Goal: Task Accomplishment & Management: Use online tool/utility

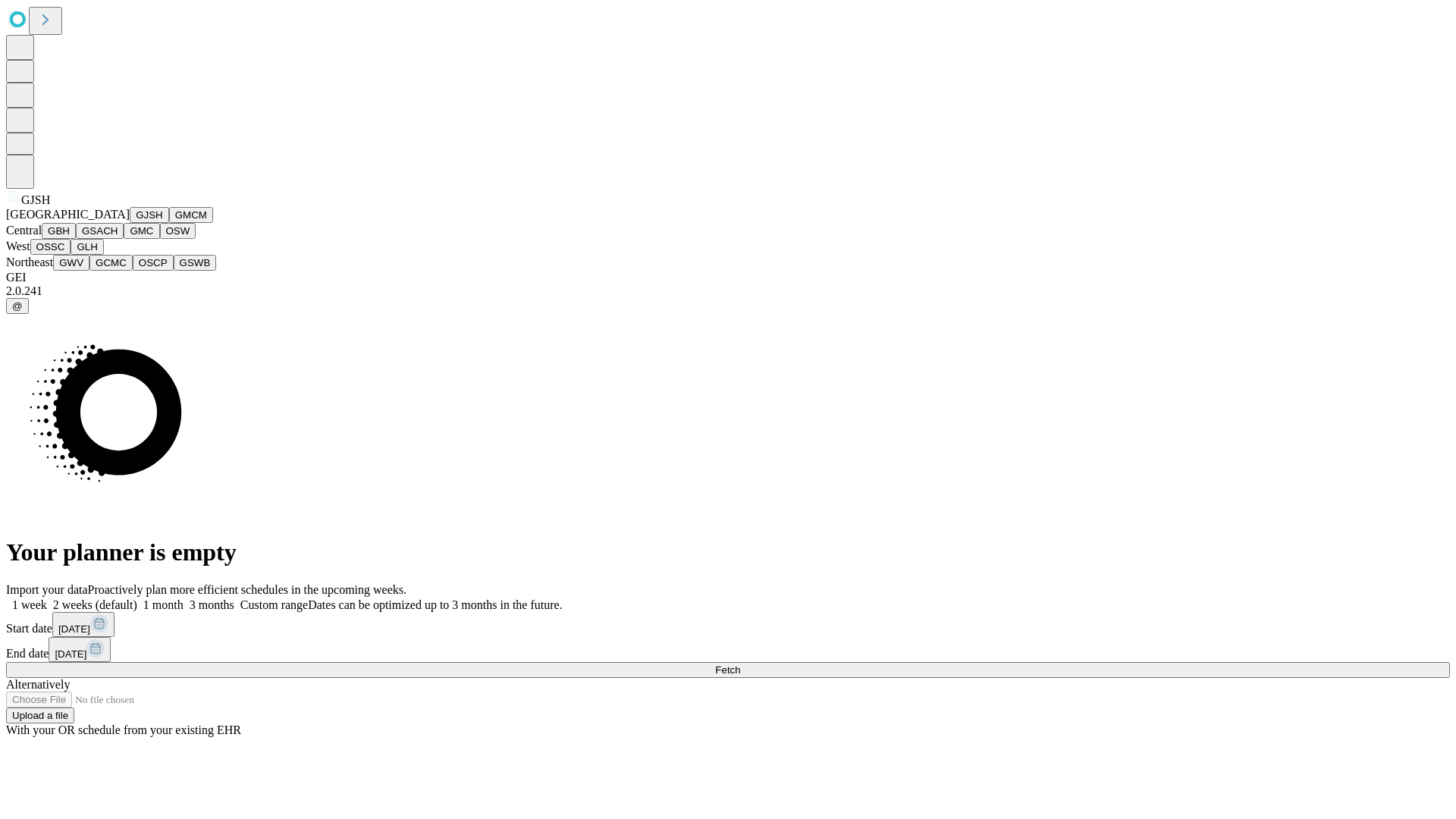
click at [129, 223] on button "GJSH" at bounding box center [149, 215] width 39 height 16
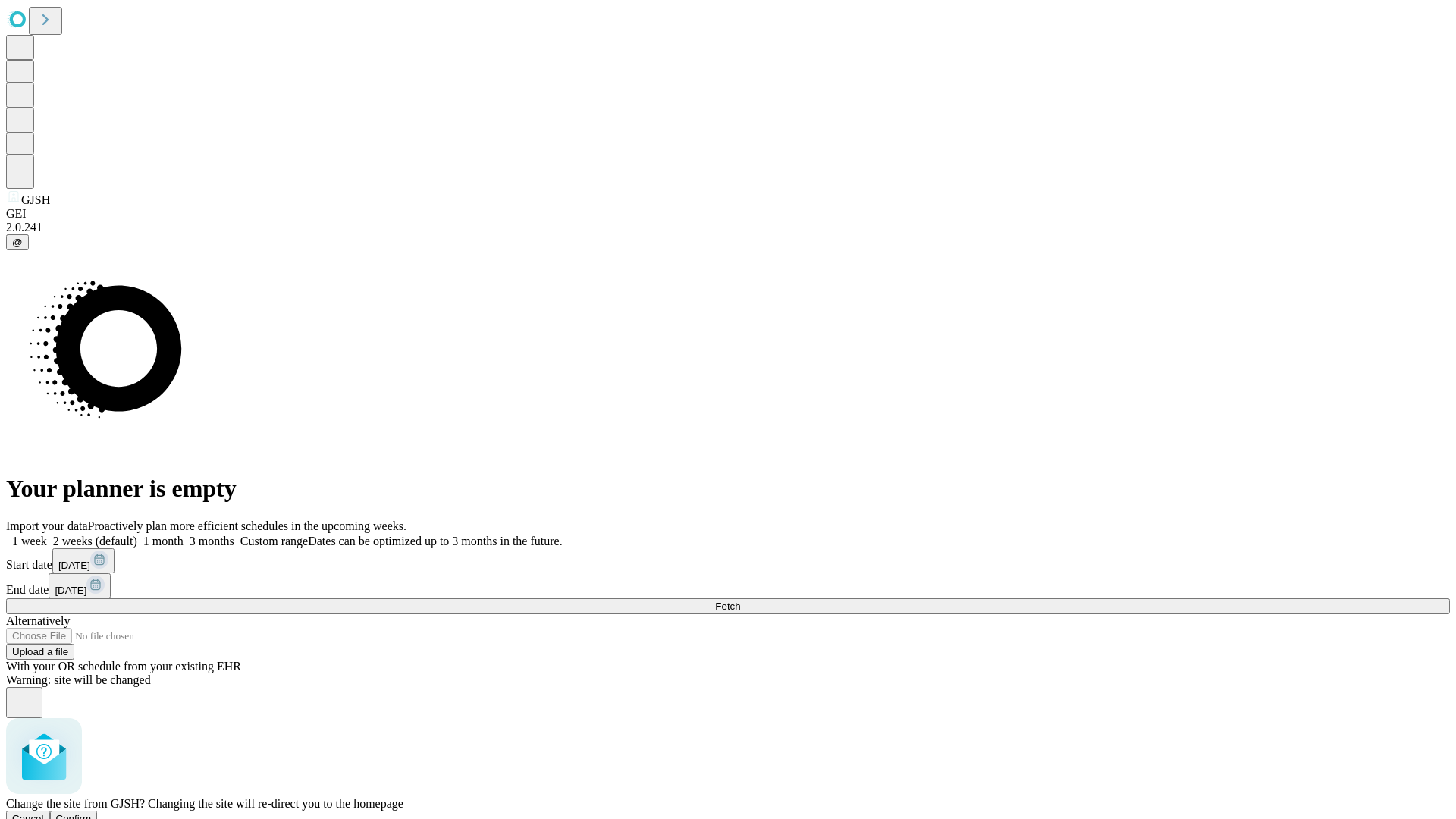
click at [92, 812] on span "Confirm" at bounding box center [74, 818] width 36 height 11
click at [47, 534] on label "1 week" at bounding box center [26, 541] width 41 height 13
click at [740, 601] on span "Fetch" at bounding box center [727, 606] width 25 height 11
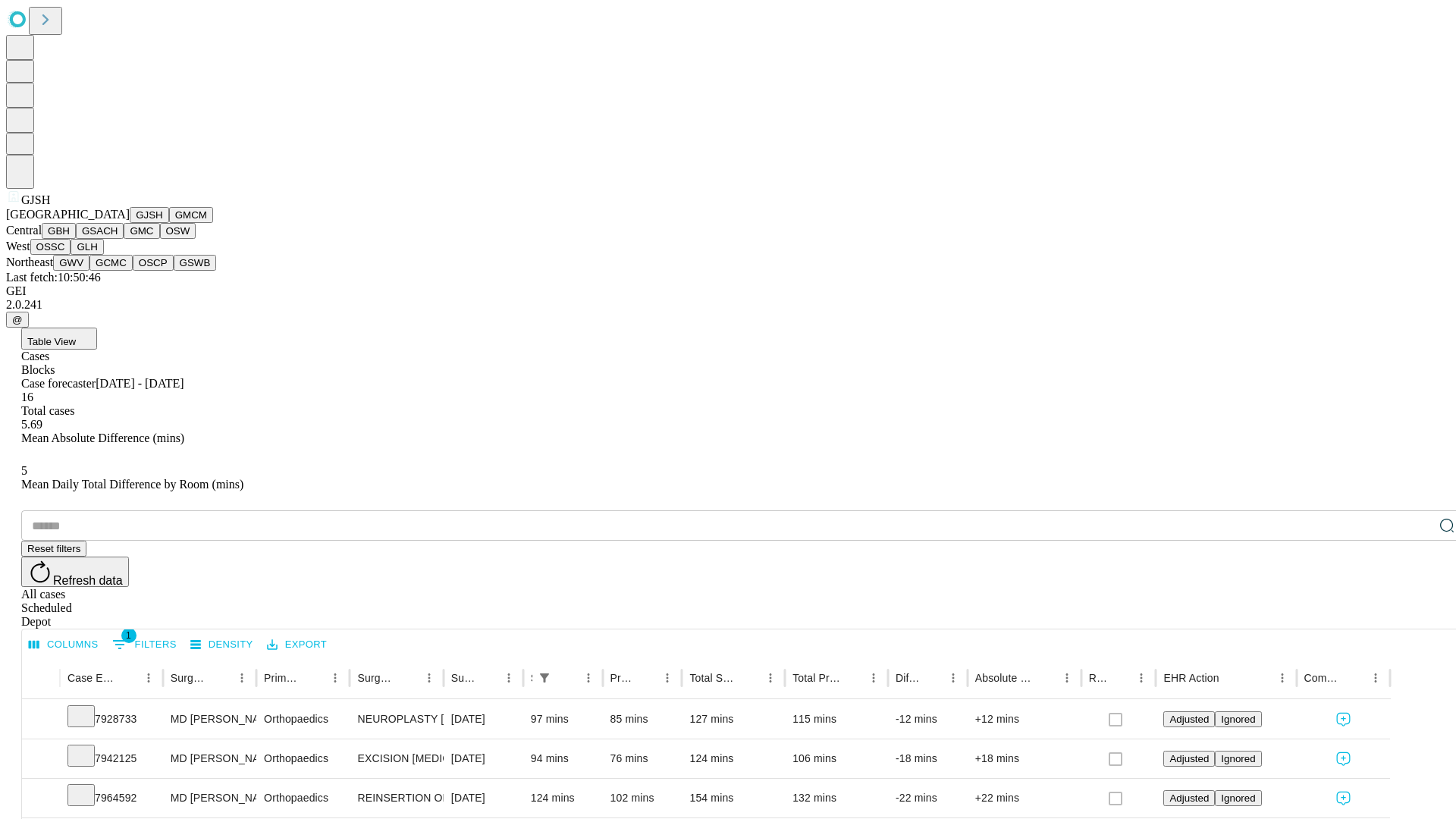
click at [169, 223] on button "GMCM" at bounding box center [190, 215] width 44 height 16
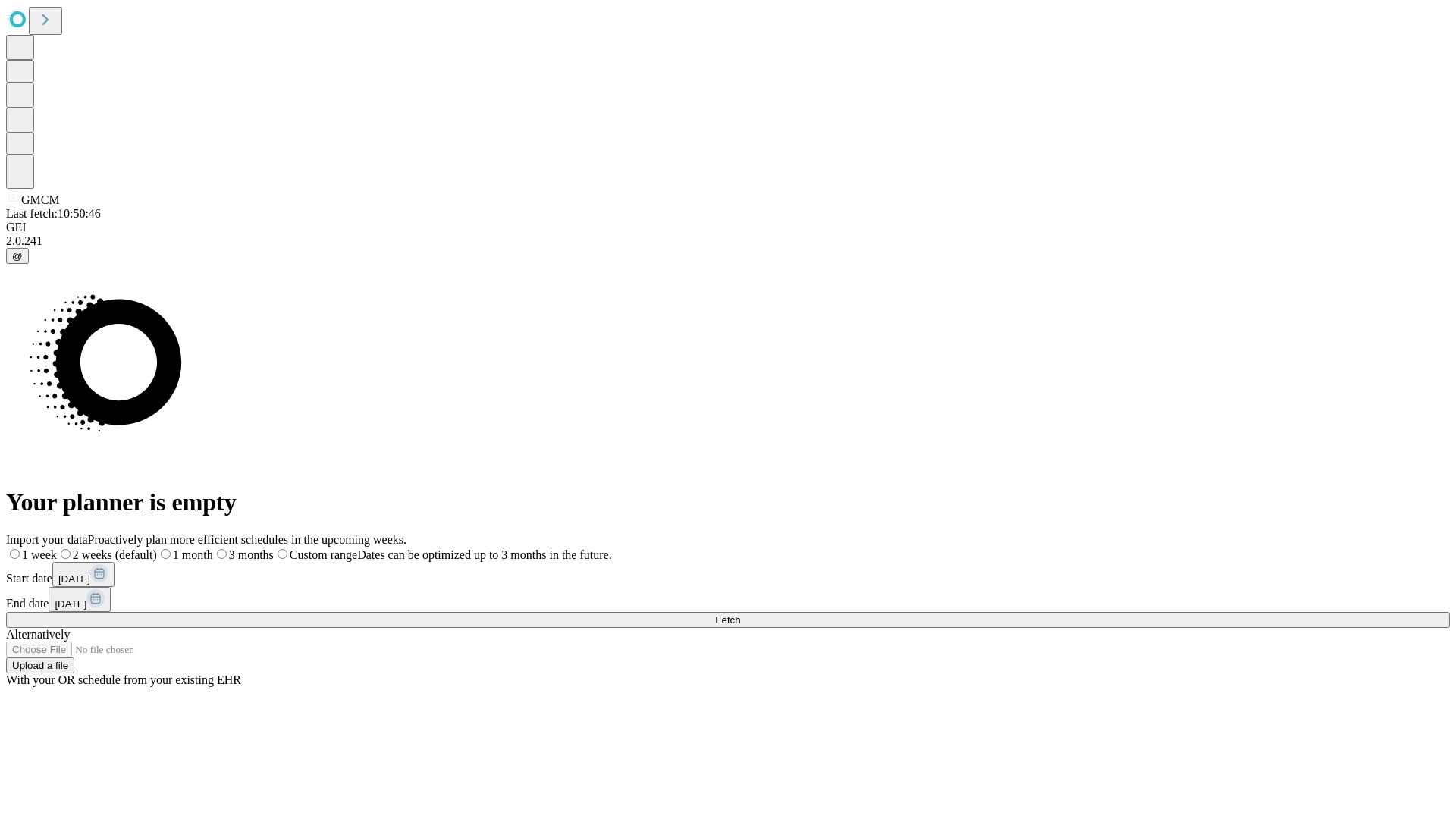
click at [57, 548] on label "1 week" at bounding box center [31, 555] width 51 height 13
click at [740, 614] on span "Fetch" at bounding box center [727, 619] width 25 height 11
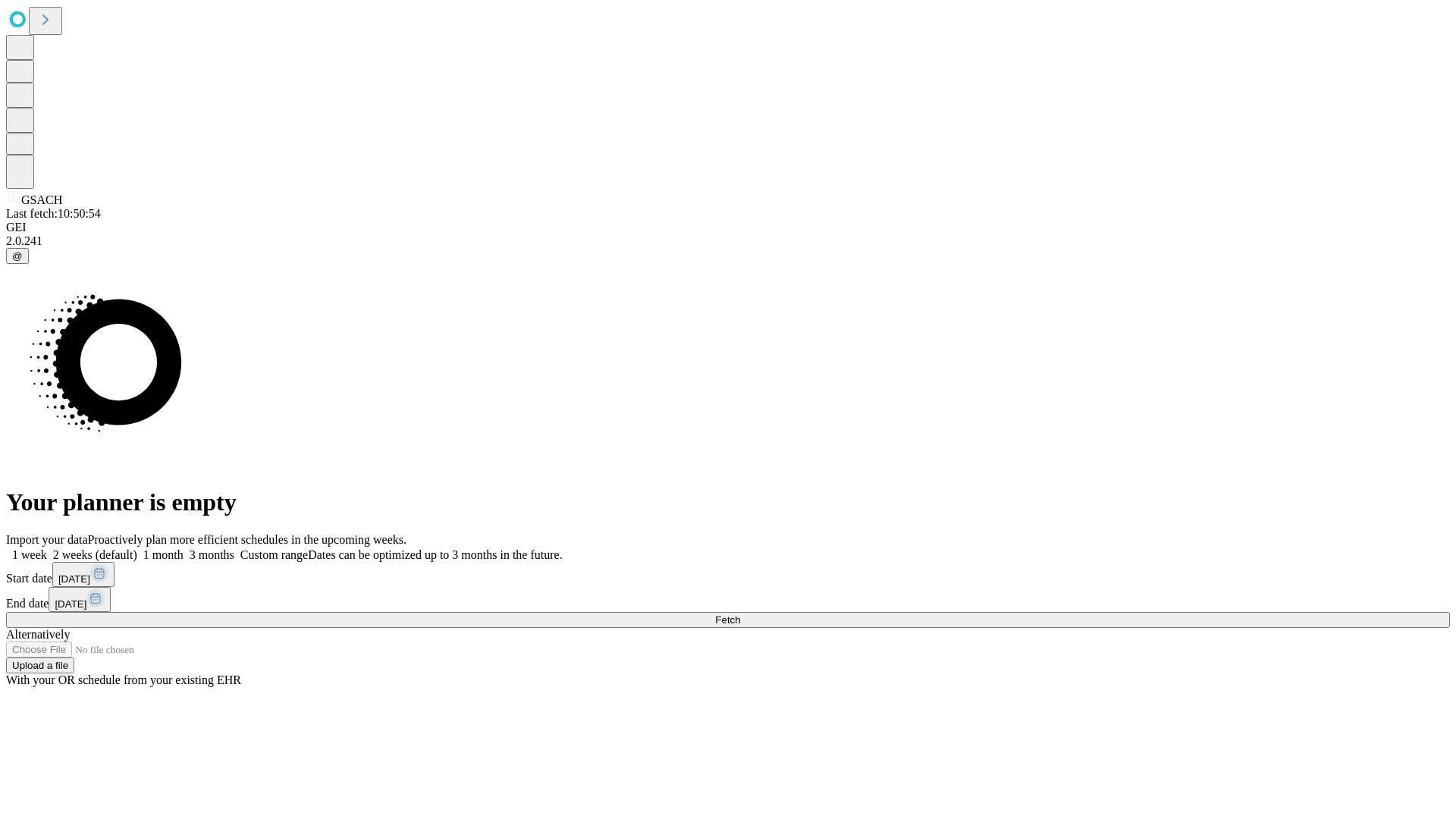
click at [47, 548] on label "1 week" at bounding box center [26, 555] width 41 height 13
click at [740, 614] on span "Fetch" at bounding box center [727, 619] width 25 height 11
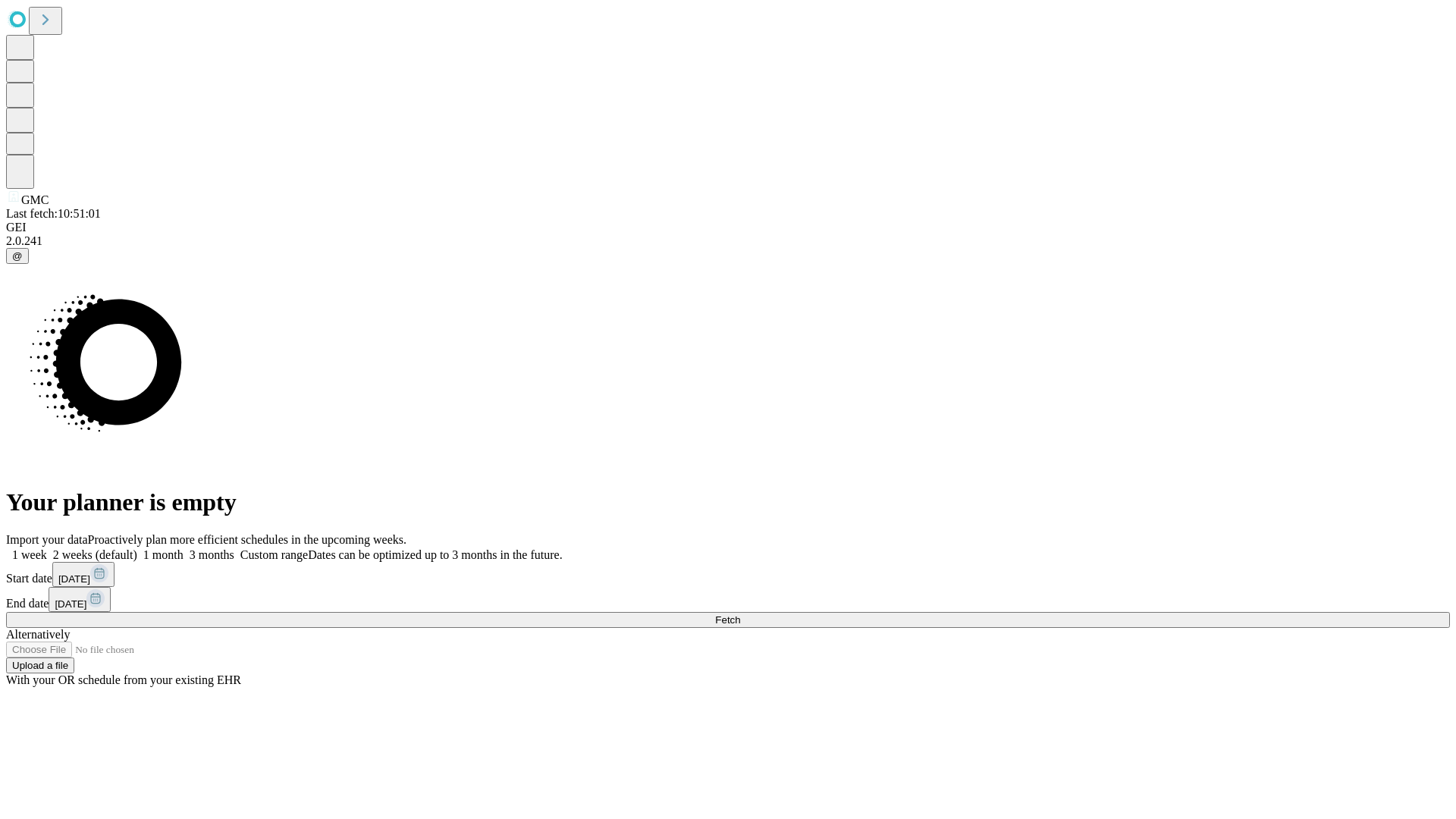
click at [47, 548] on label "1 week" at bounding box center [26, 555] width 41 height 13
click at [740, 614] on span "Fetch" at bounding box center [727, 619] width 25 height 11
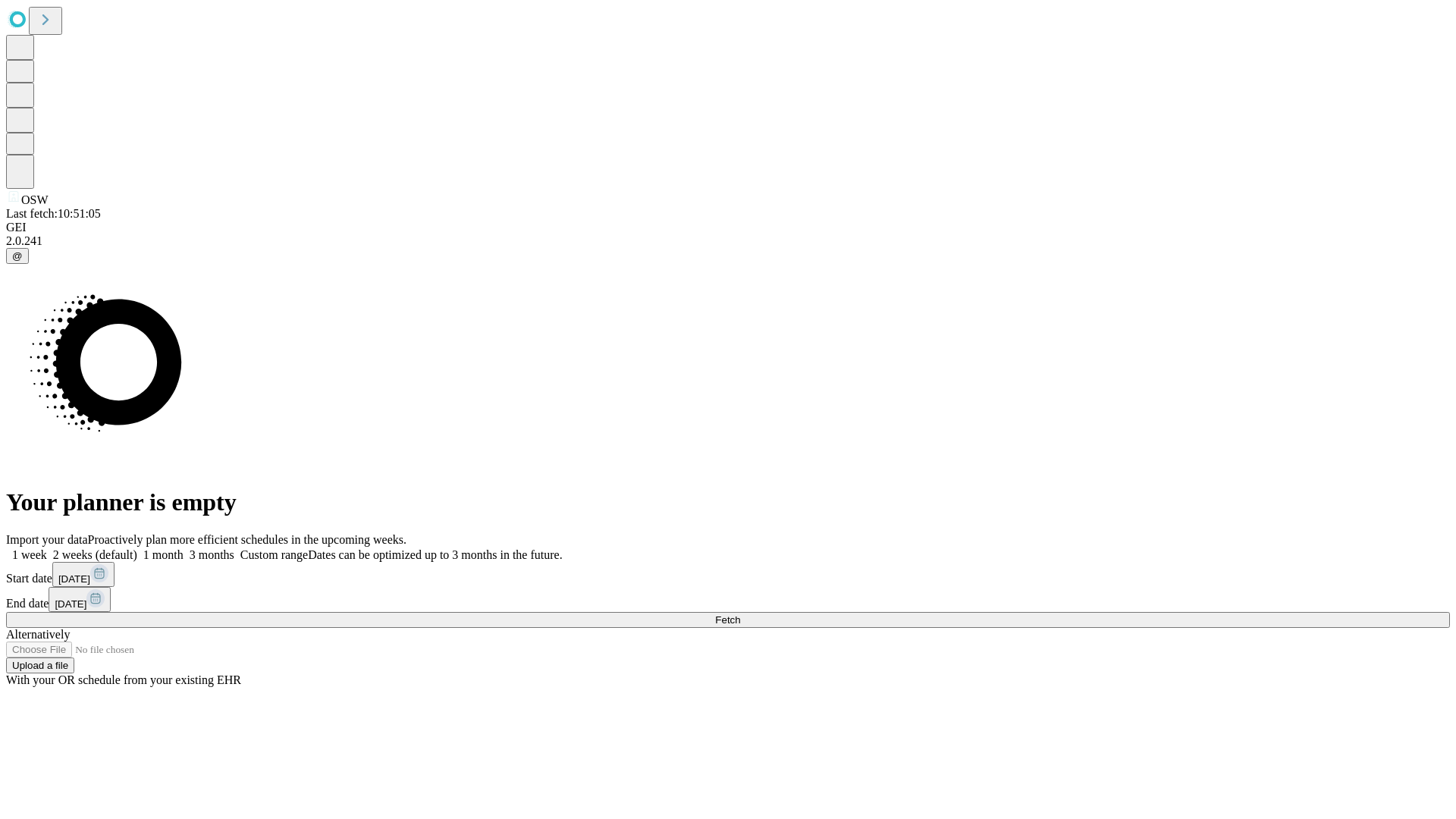
click at [47, 548] on label "1 week" at bounding box center [26, 555] width 41 height 13
click at [740, 614] on span "Fetch" at bounding box center [727, 619] width 25 height 11
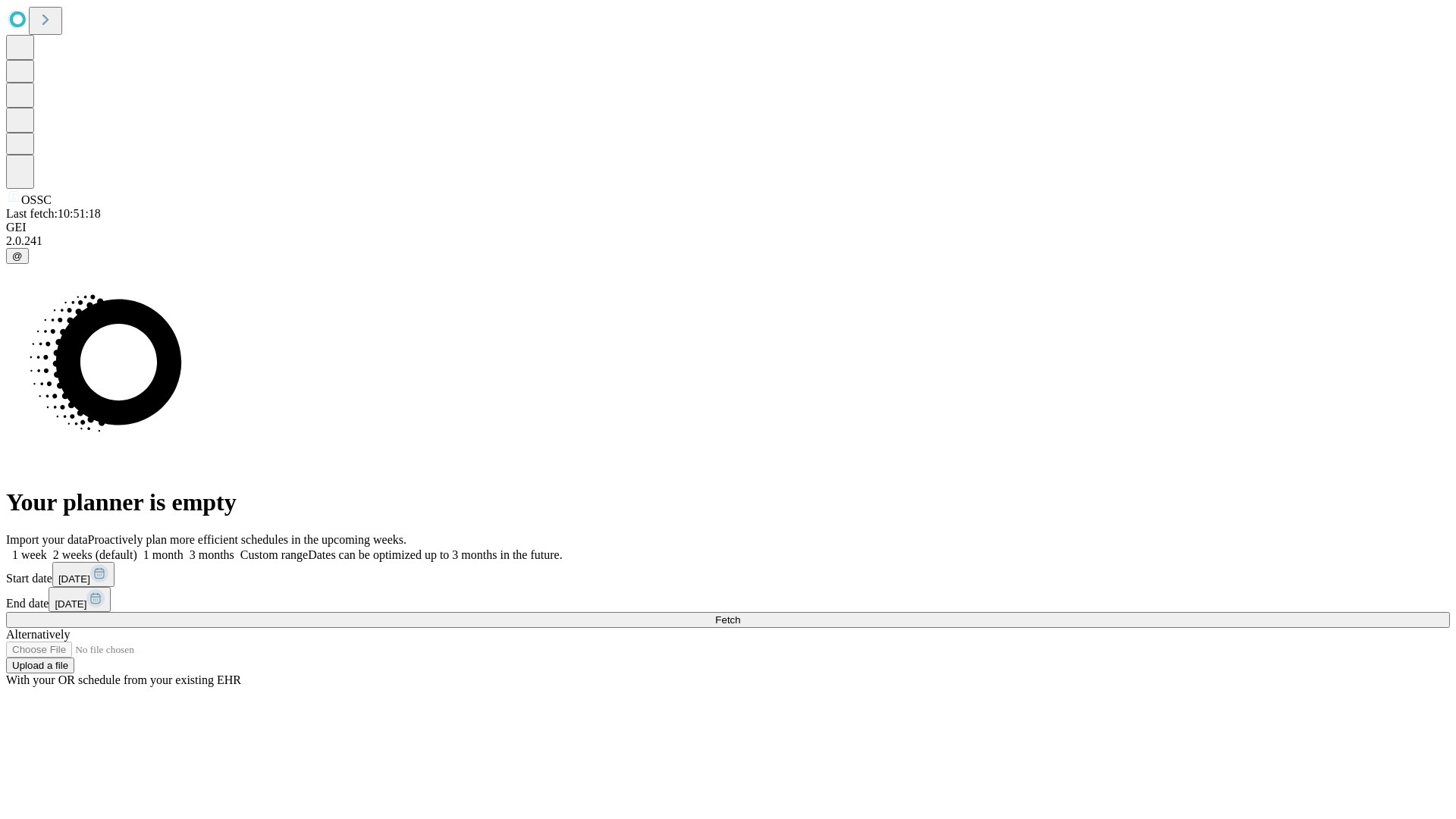
click at [47, 548] on label "1 week" at bounding box center [26, 555] width 41 height 13
click at [740, 614] on span "Fetch" at bounding box center [727, 619] width 25 height 11
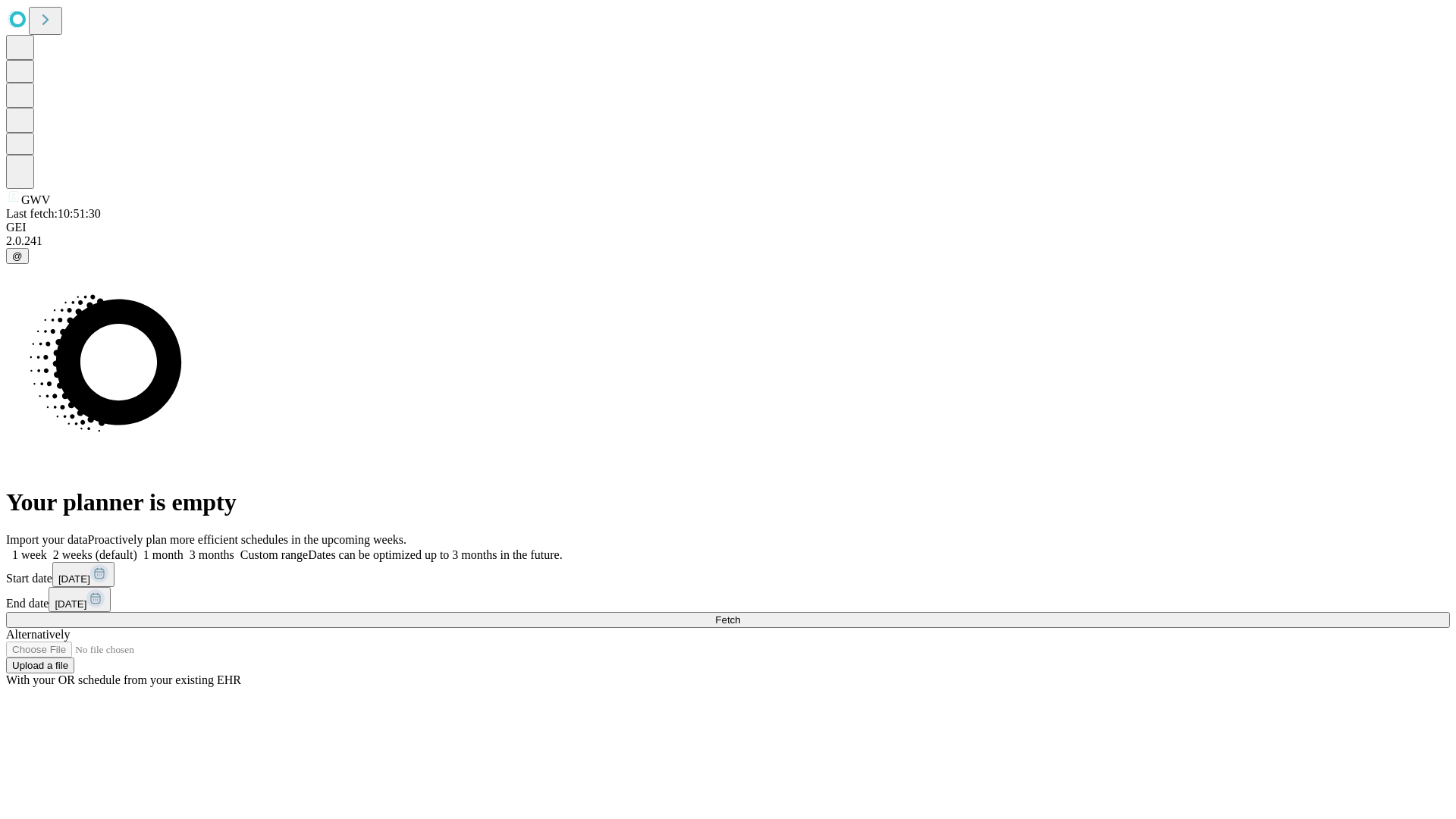
click at [47, 548] on label "1 week" at bounding box center [26, 555] width 41 height 13
click at [740, 614] on span "Fetch" at bounding box center [727, 619] width 25 height 11
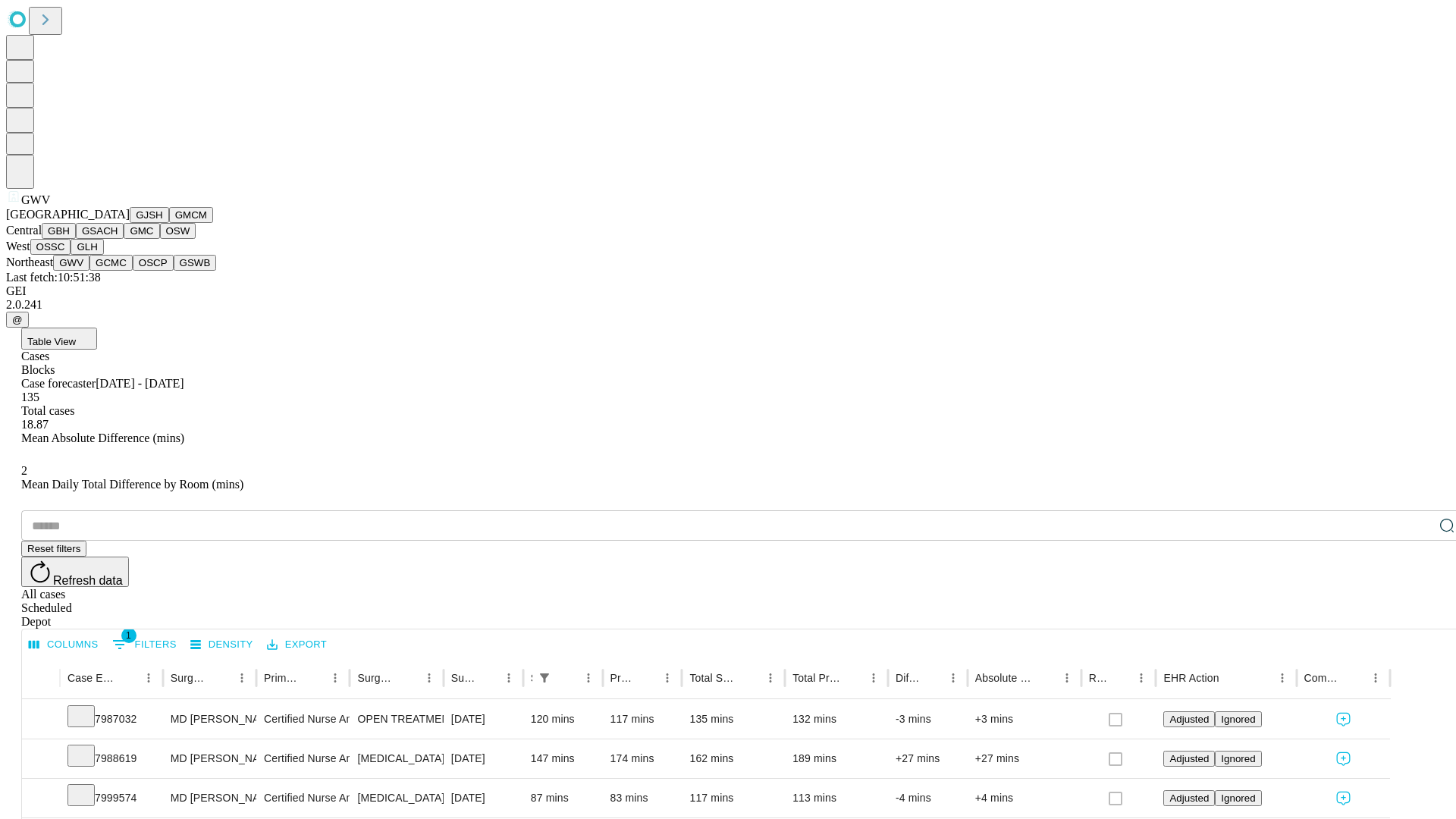
click at [117, 271] on button "GCMC" at bounding box center [111, 262] width 43 height 16
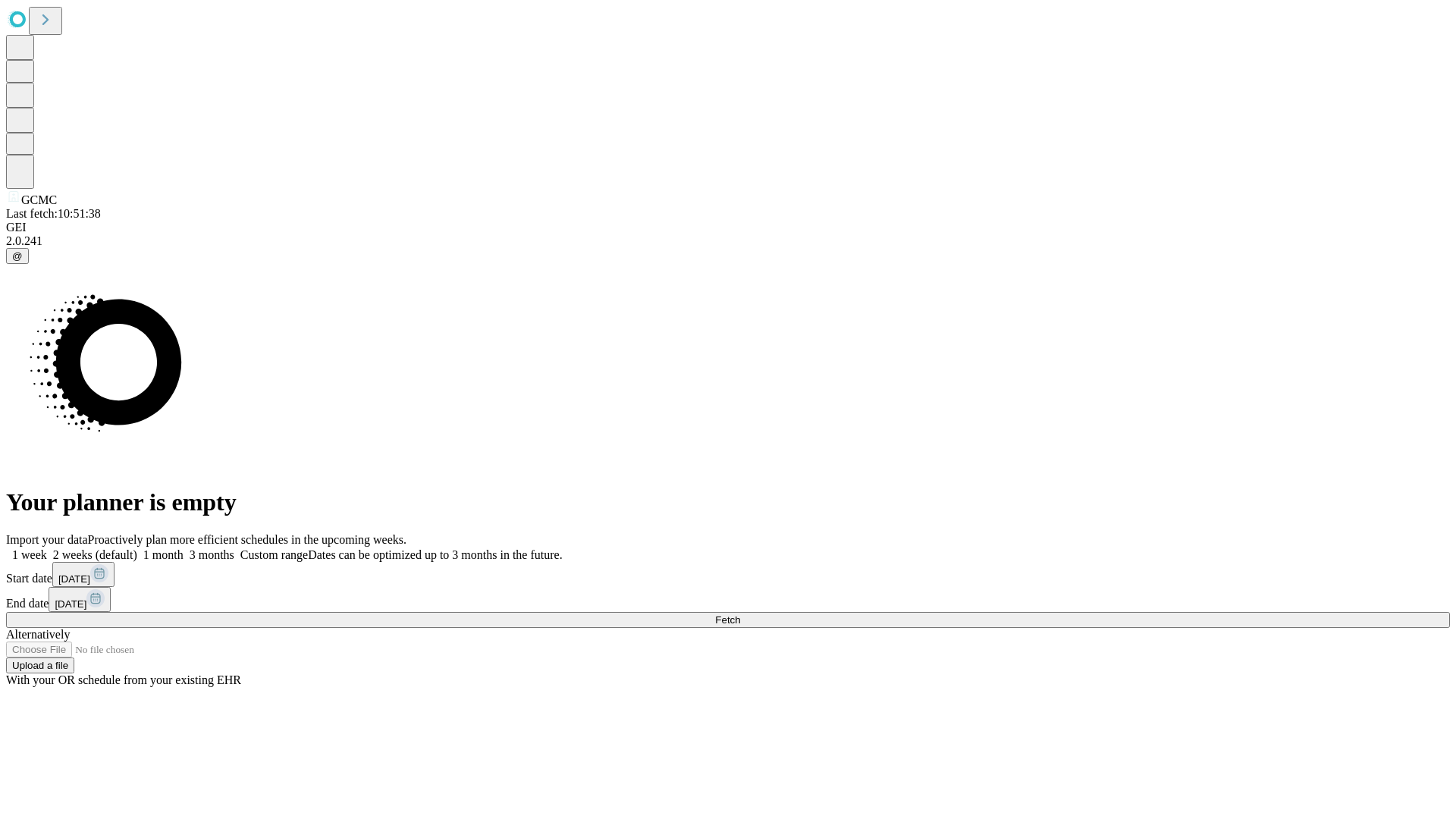
click at [47, 548] on label "1 week" at bounding box center [26, 555] width 41 height 13
click at [740, 614] on span "Fetch" at bounding box center [727, 619] width 25 height 11
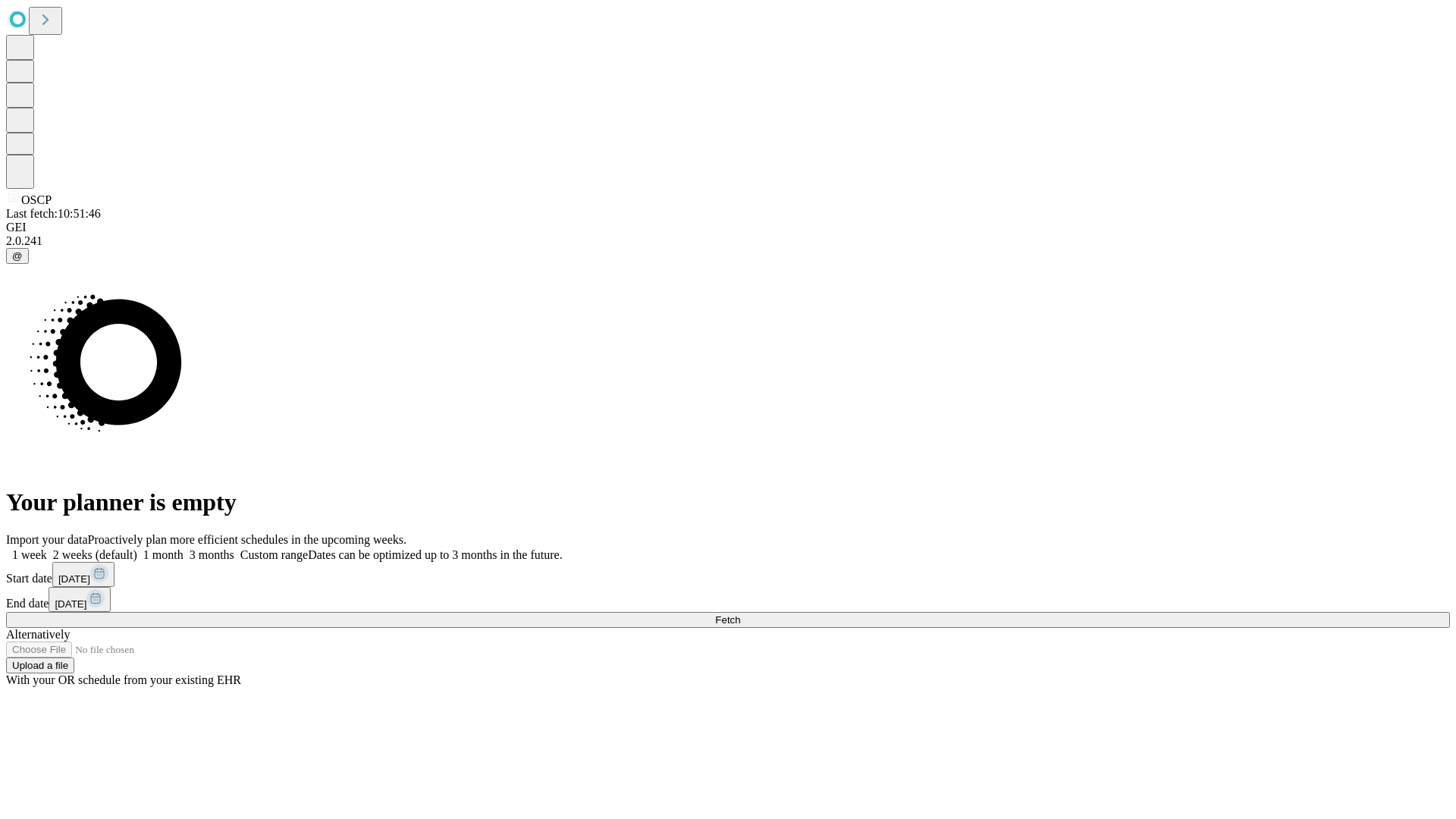
click at [47, 548] on label "1 week" at bounding box center [26, 555] width 41 height 13
click at [740, 614] on span "Fetch" at bounding box center [727, 619] width 25 height 11
